Goal: Find specific page/section: Find specific page/section

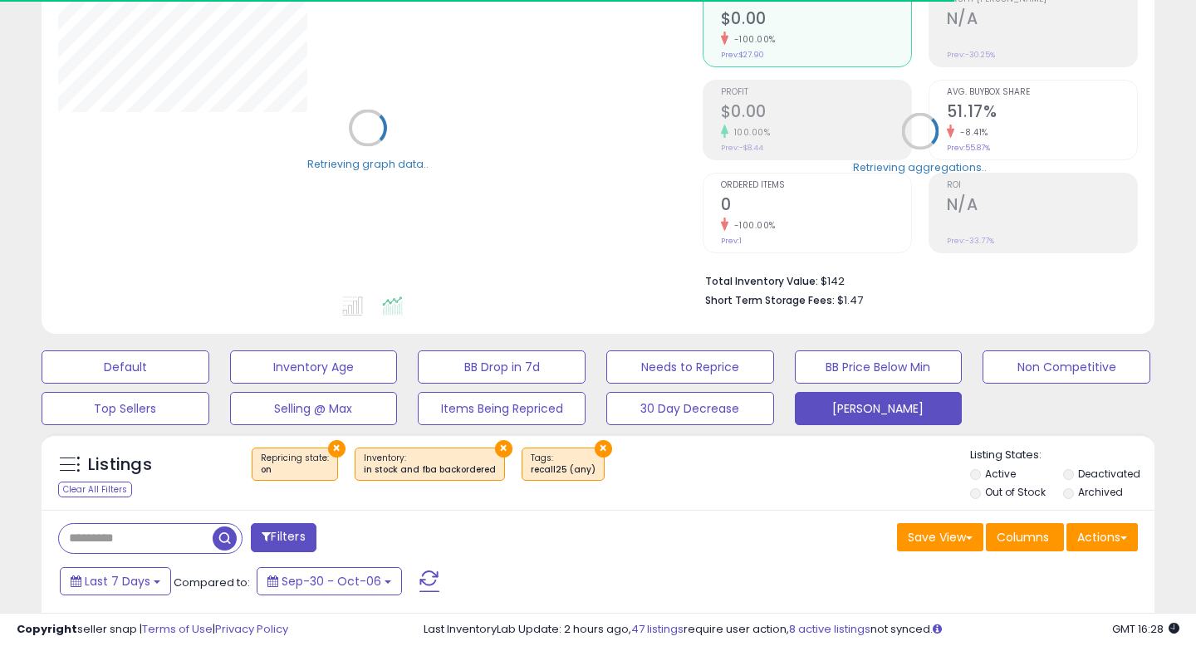
scroll to position [216, 0]
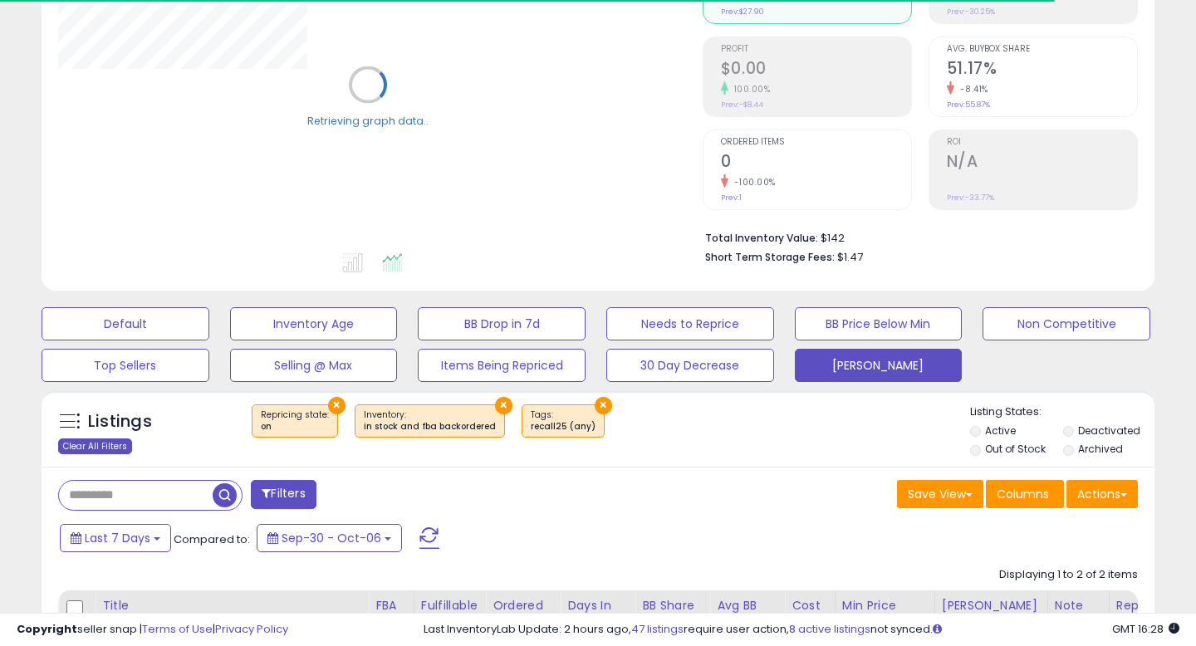
click at [103, 449] on div "Clear All Filters" at bounding box center [95, 447] width 74 height 16
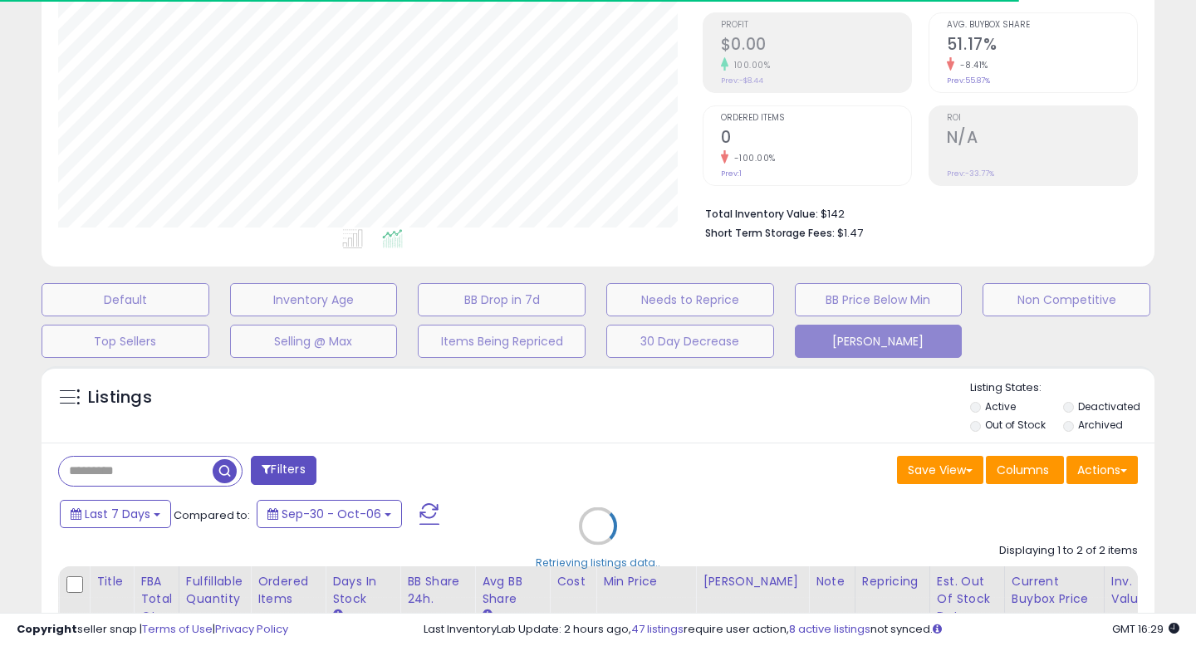
scroll to position [243, 0]
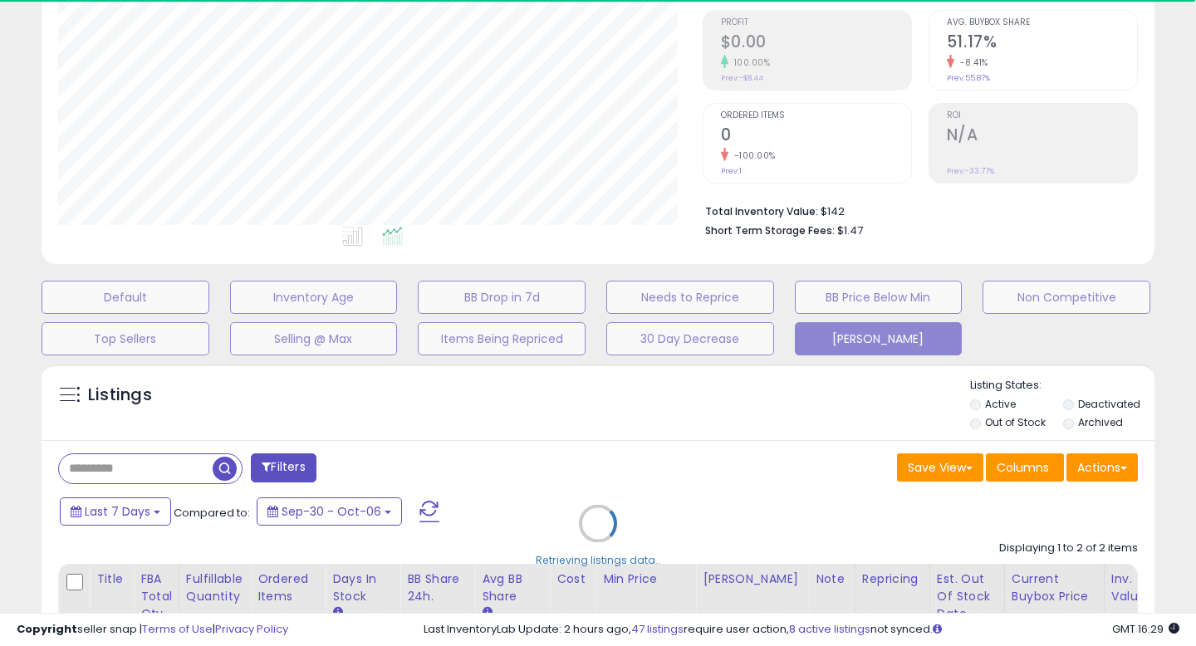
select select "*"
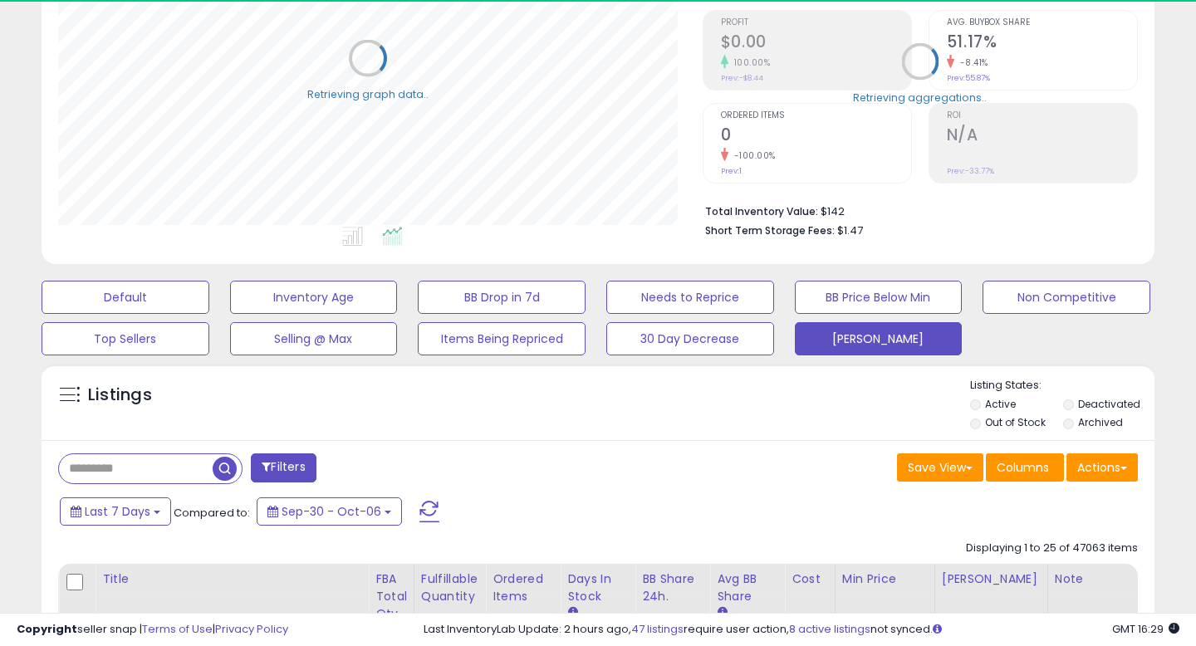
click at [289, 458] on button "Filters" at bounding box center [283, 467] width 65 height 29
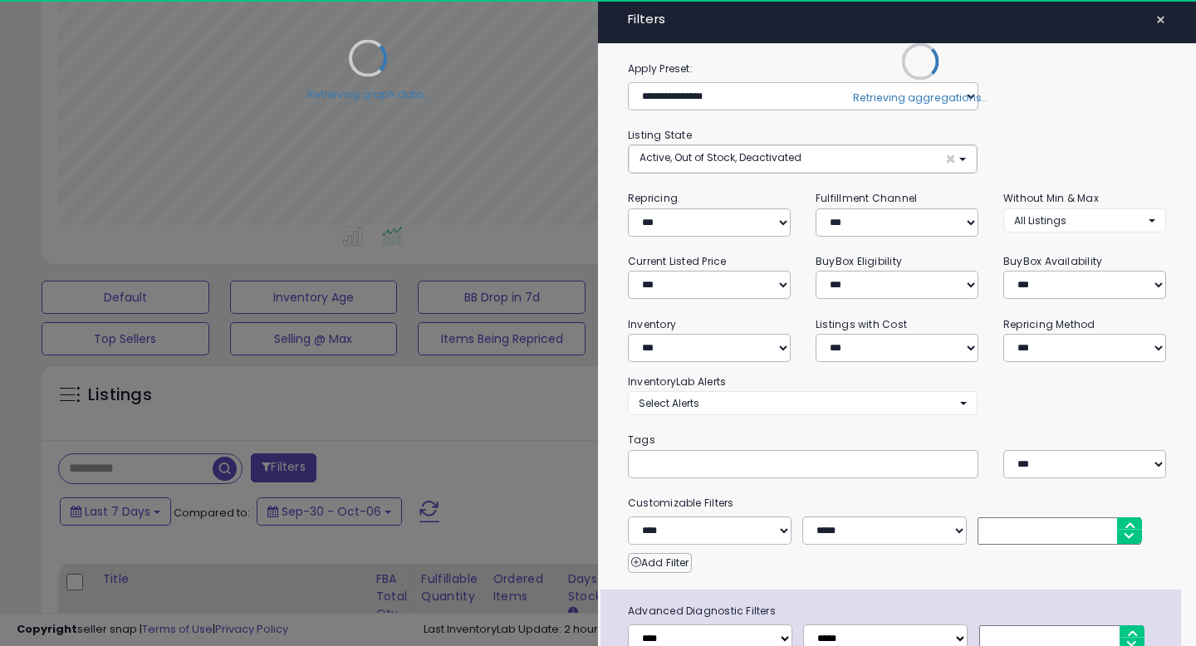
click at [1159, 22] on span "×" at bounding box center [1160, 19] width 11 height 23
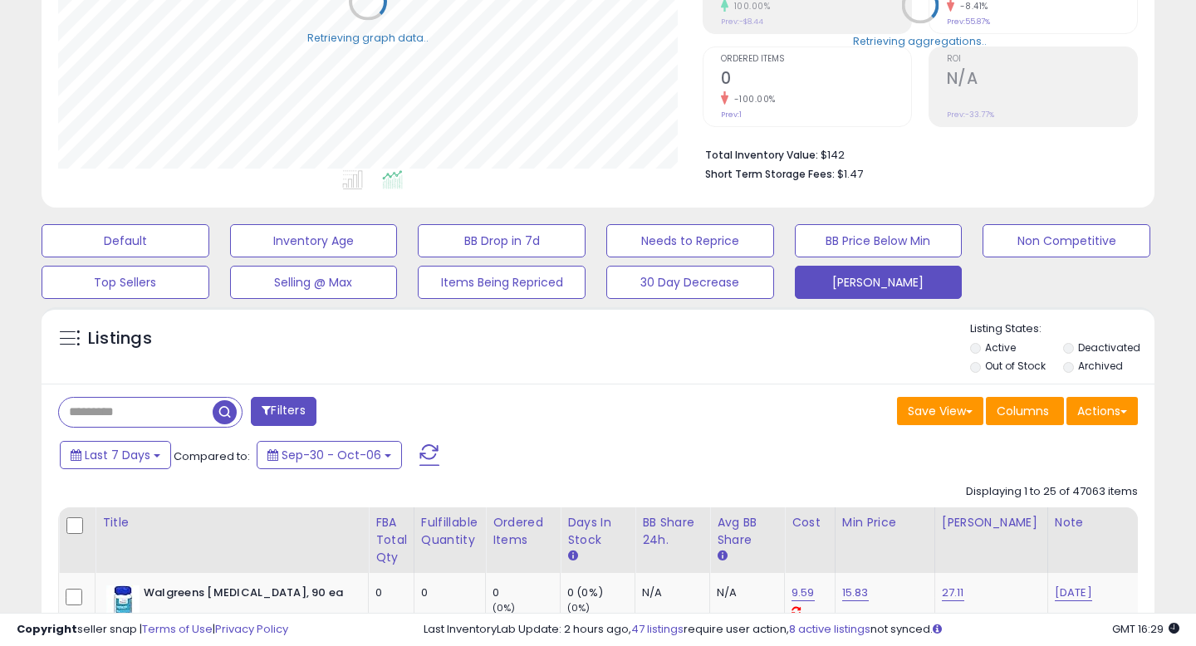
scroll to position [303, 0]
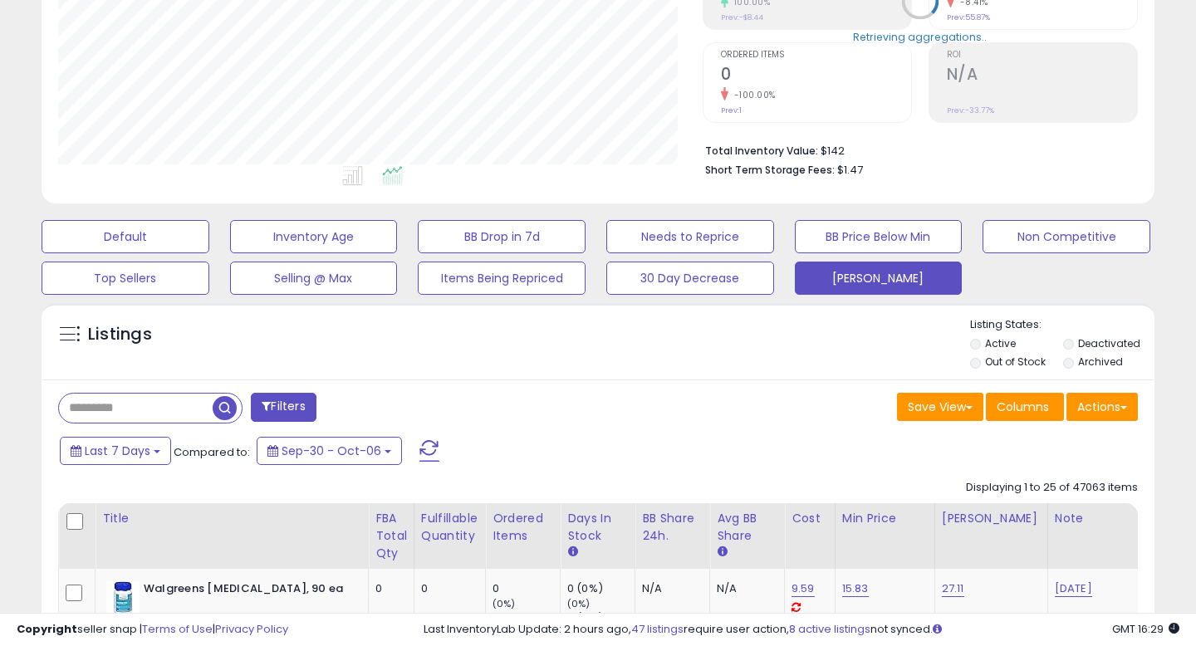
click at [281, 420] on button "Filters" at bounding box center [283, 407] width 65 height 29
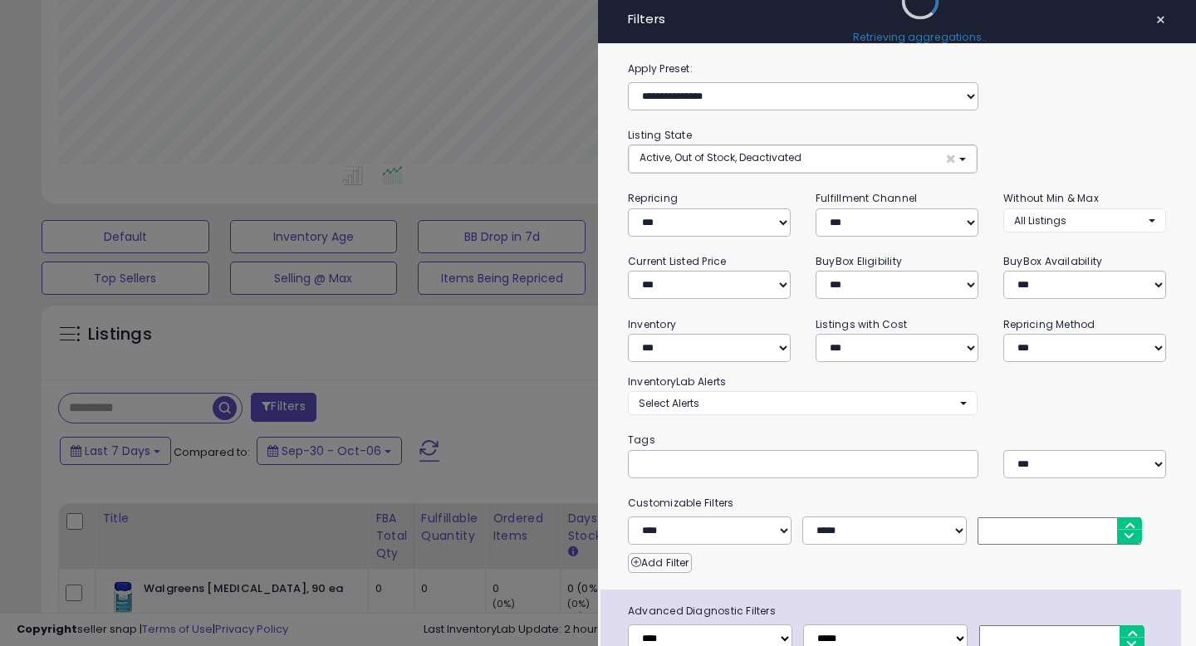
click at [1162, 22] on span "×" at bounding box center [1160, 19] width 11 height 23
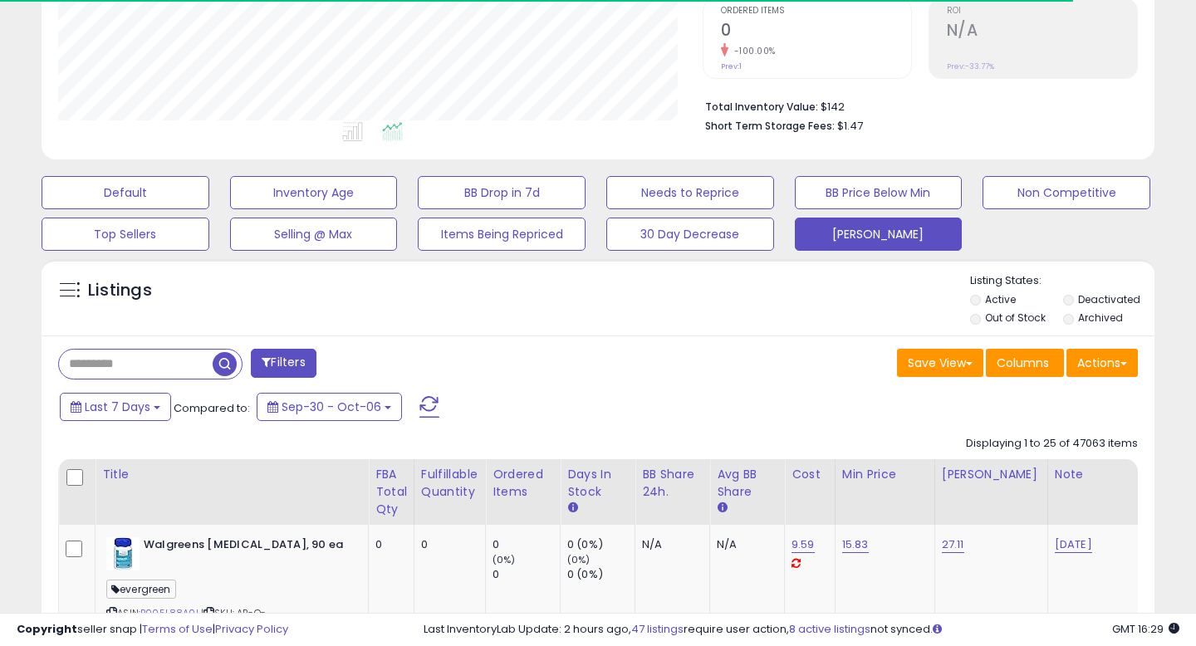
scroll to position [376, 0]
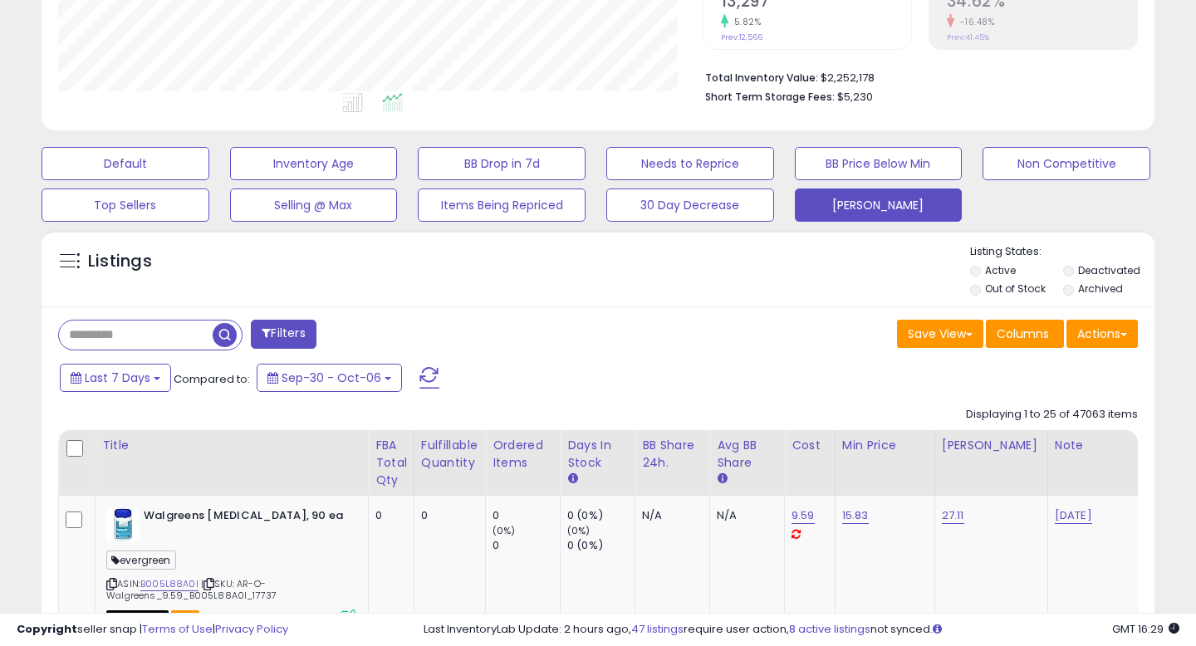
click at [289, 335] on button "Filters" at bounding box center [283, 334] width 65 height 29
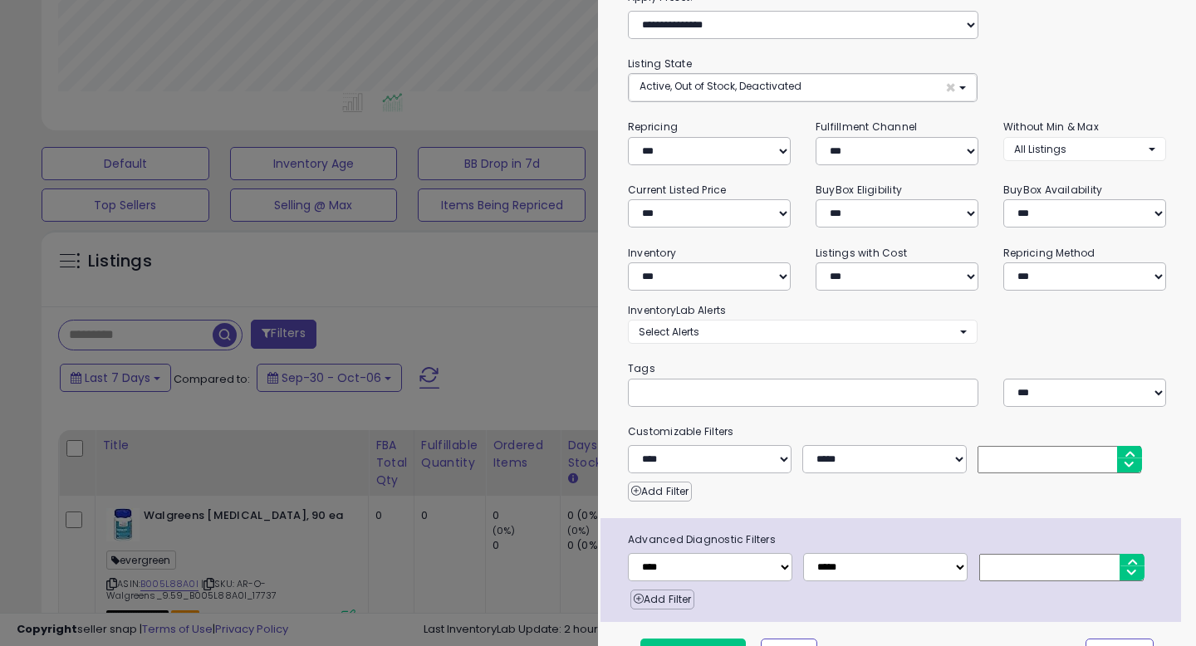
scroll to position [105, 0]
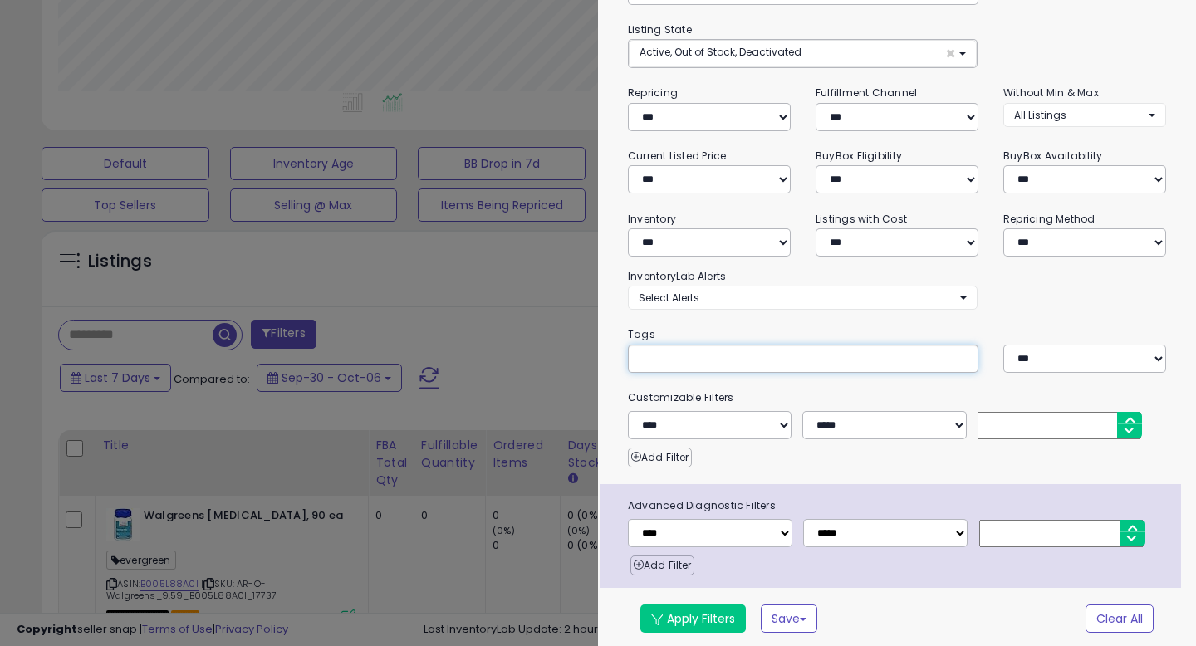
click at [855, 358] on input "text" at bounding box center [763, 358] width 249 height 17
type input "********"
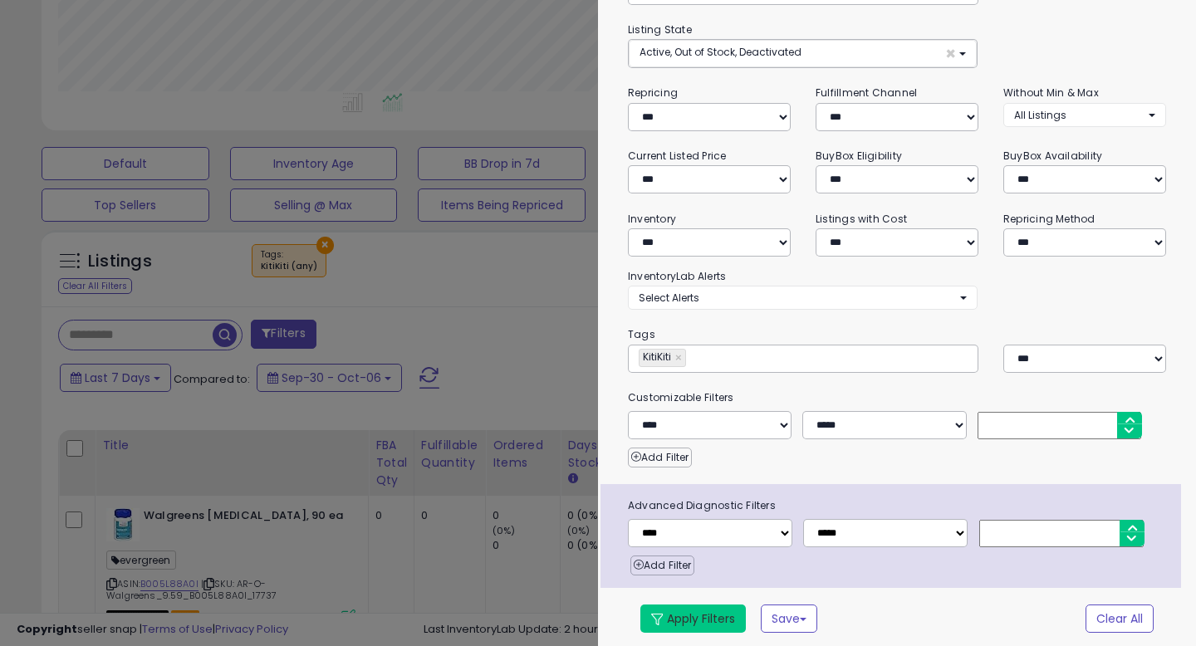
click at [696, 617] on button "Apply Filters" at bounding box center [692, 619] width 105 height 28
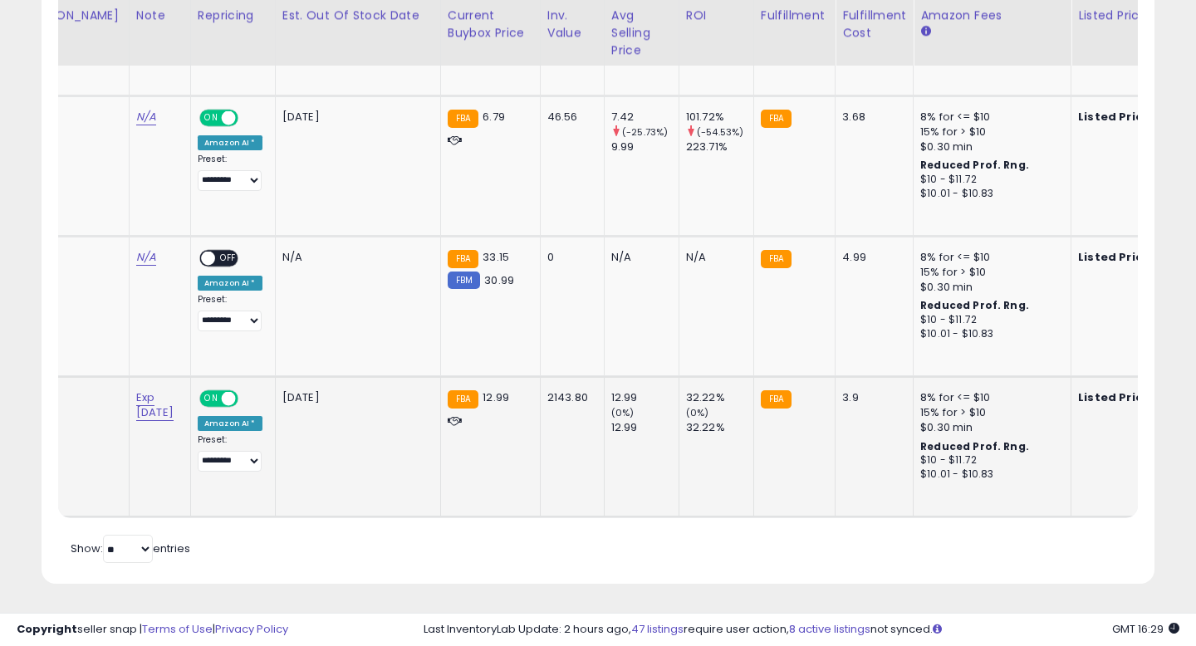
scroll to position [0, 0]
